Goal: Communication & Community: Connect with others

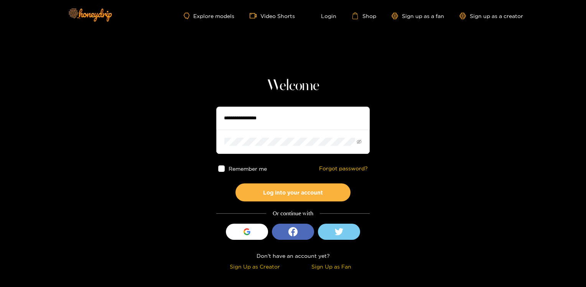
click at [259, 117] on input "text" at bounding box center [292, 118] width 153 height 23
type input "**********"
click at [236, 183] on button "Log into your account" at bounding box center [293, 192] width 115 height 18
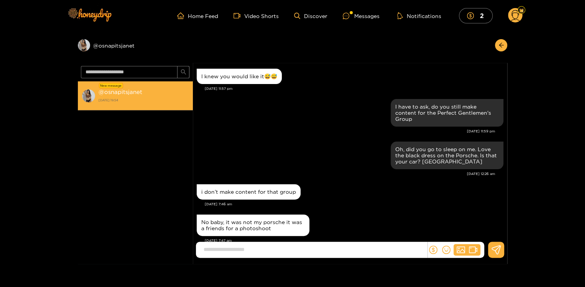
click at [120, 97] on strong "[DATE] 19:54" at bounding box center [144, 100] width 91 height 7
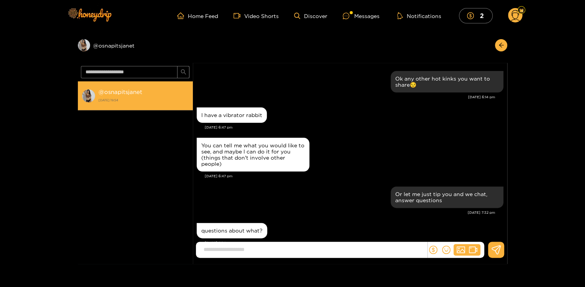
scroll to position [758, 0]
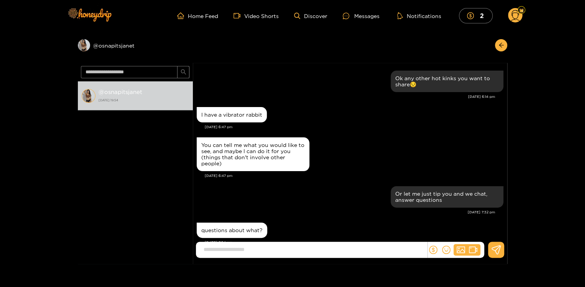
click at [272, 249] on input at bounding box center [313, 249] width 227 height 13
type input "*"
type input "**********"
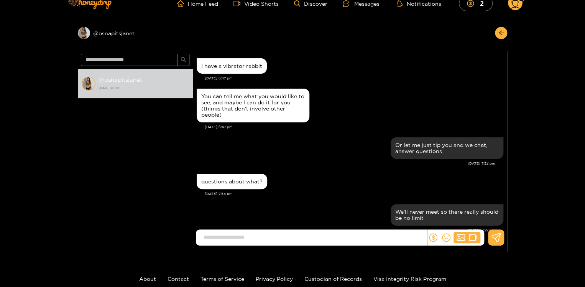
scroll to position [7, 0]
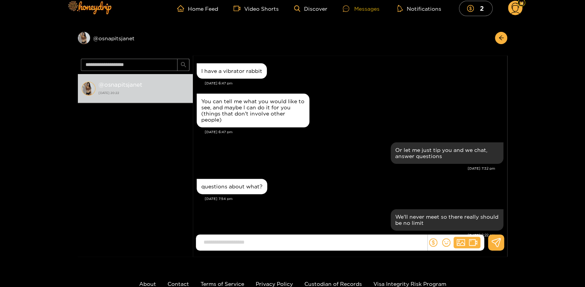
click at [362, 7] on div "Messages" at bounding box center [361, 8] width 37 height 9
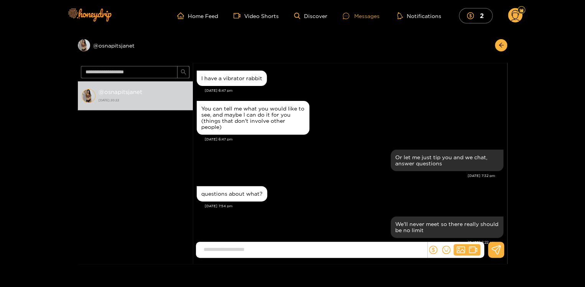
click at [362, 16] on div "Messages" at bounding box center [361, 16] width 37 height 9
click at [367, 16] on div "Messages" at bounding box center [361, 16] width 37 height 9
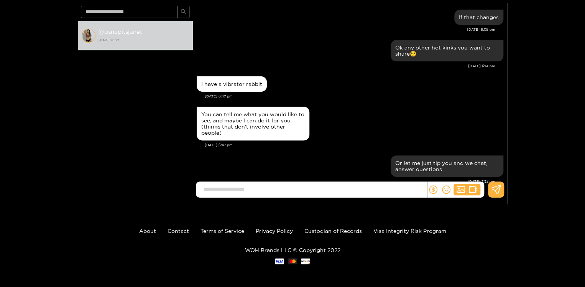
scroll to position [679, 0]
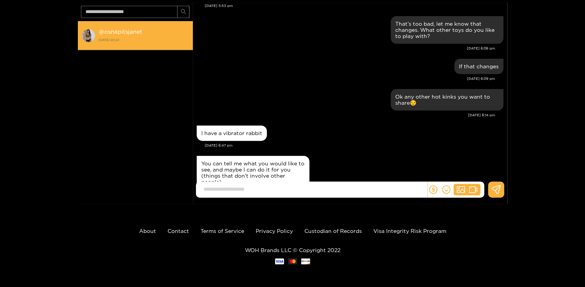
click at [119, 34] on strong "@ osnapitsjanet" at bounding box center [121, 31] width 44 height 7
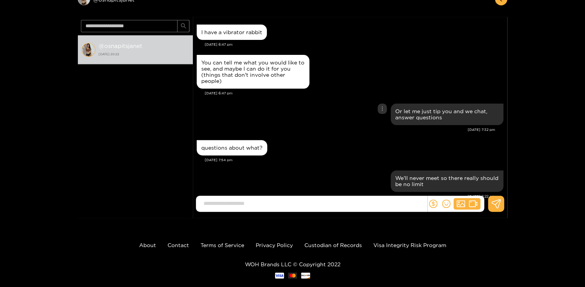
scroll to position [60, 0]
